Goal: Task Accomplishment & Management: Use online tool/utility

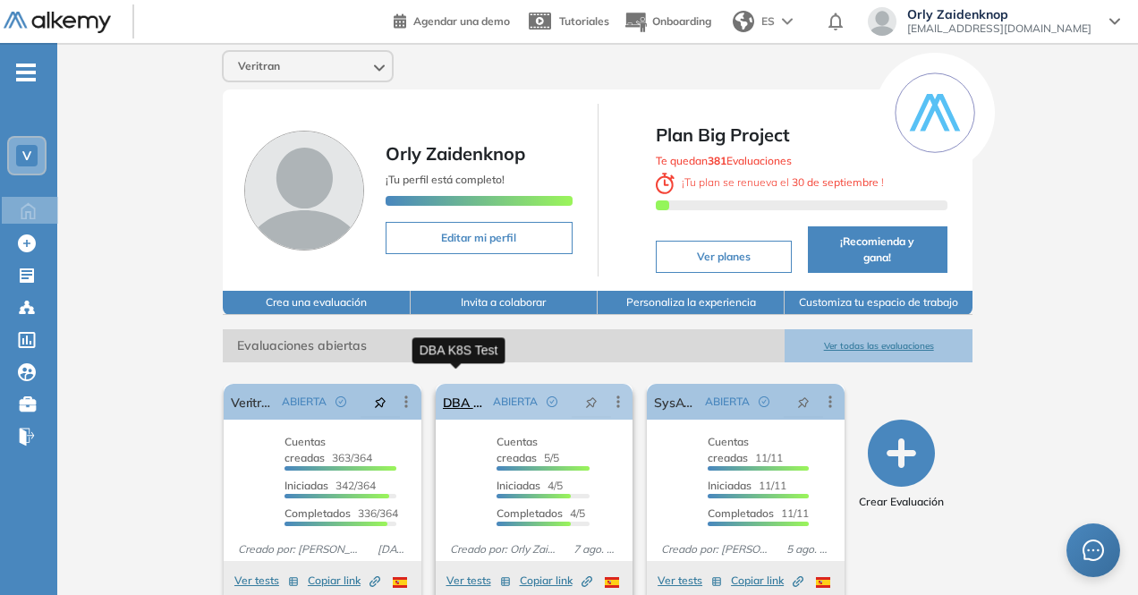
click at [449, 386] on link "DBA K8S Test" at bounding box center [465, 402] width 44 height 36
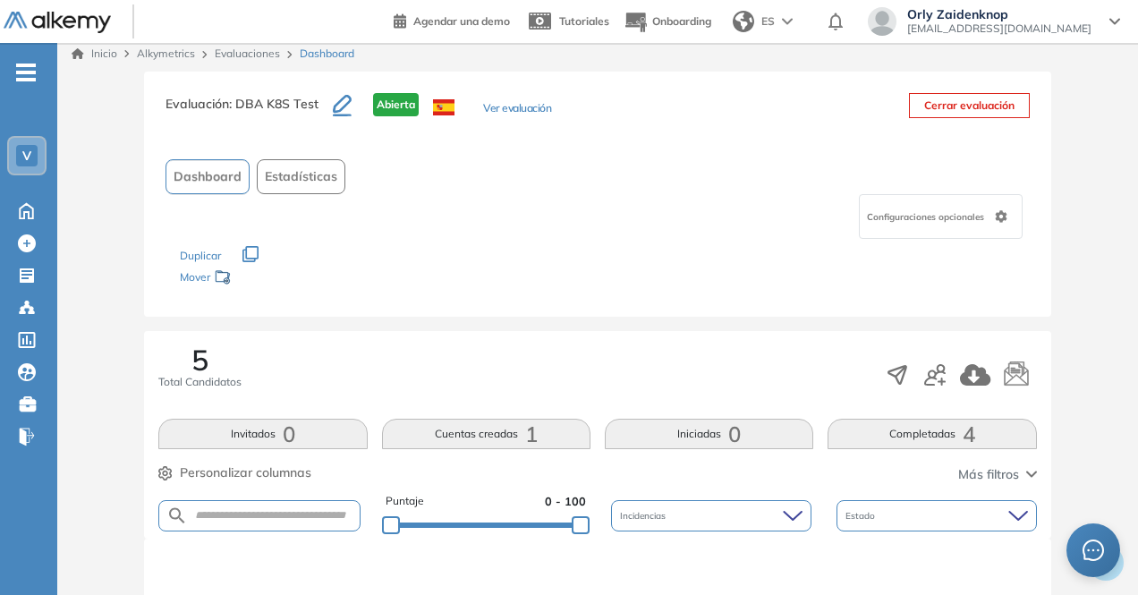
click at [937, 361] on button "button" at bounding box center [935, 374] width 21 height 30
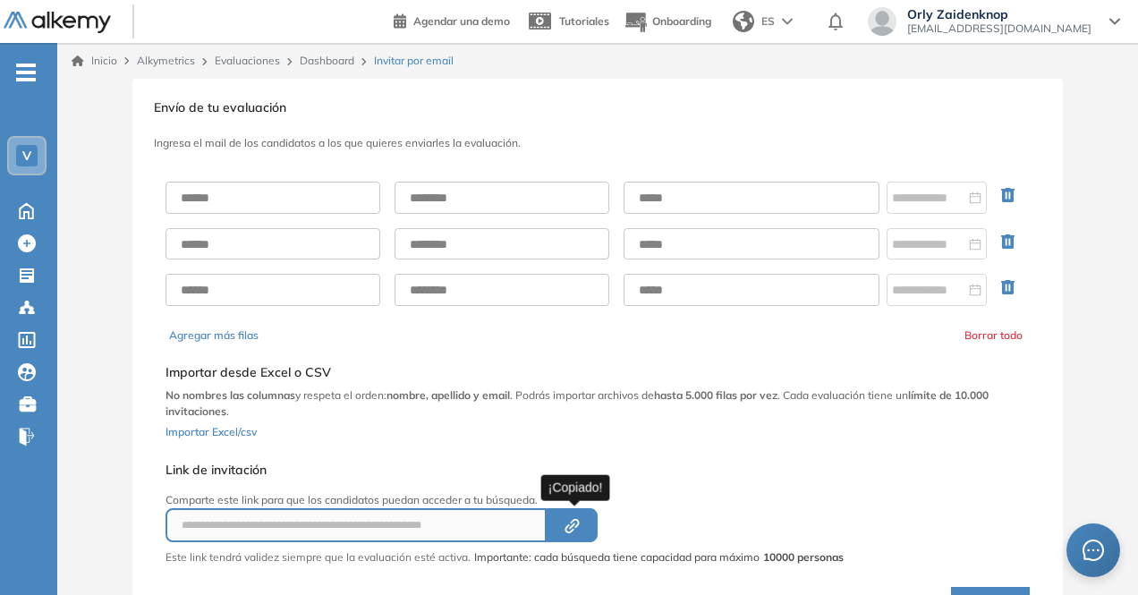
click at [568, 517] on div "Created by potrace 1.16, written by [PERSON_NAME] [DATE]-[DATE]" at bounding box center [572, 525] width 21 height 16
